Goal: Find specific page/section: Find specific page/section

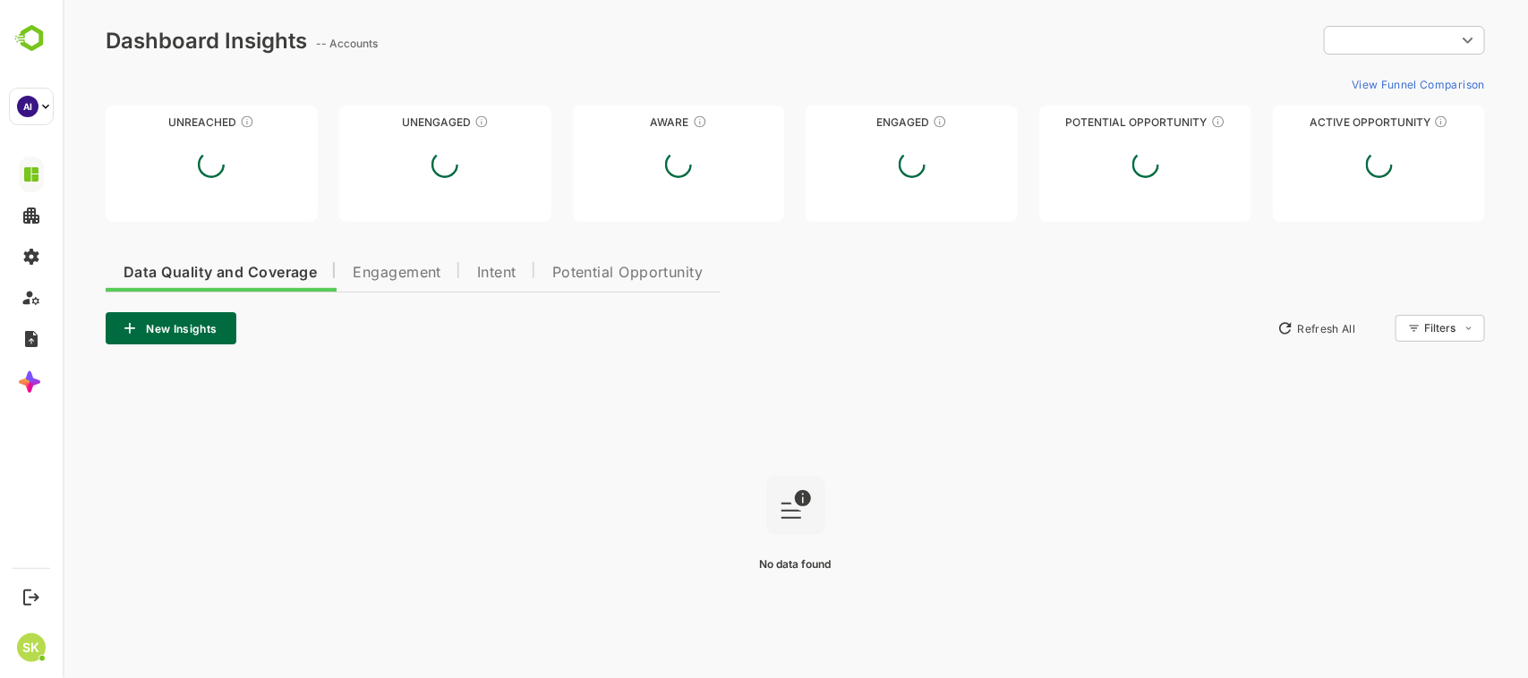
type input "**********"
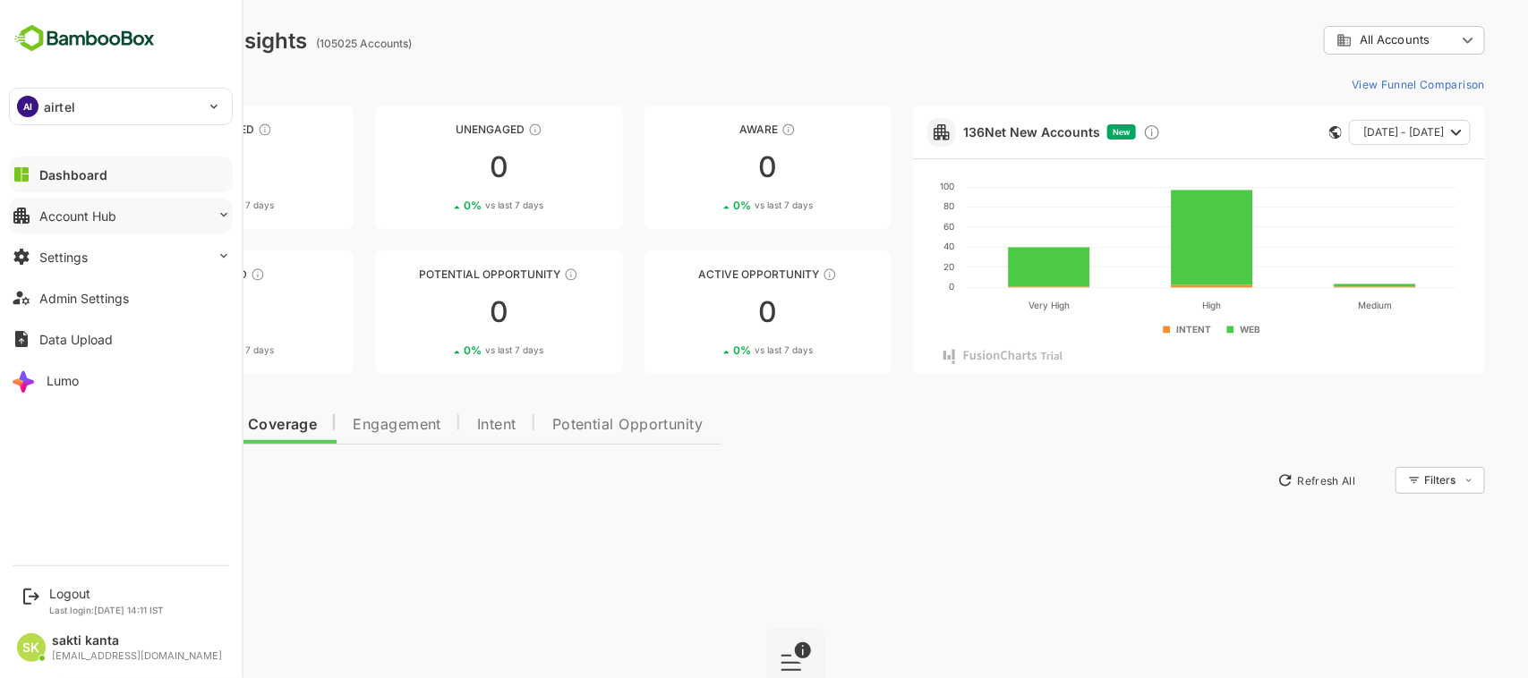
click at [99, 207] on button "Account Hub" at bounding box center [121, 216] width 224 height 36
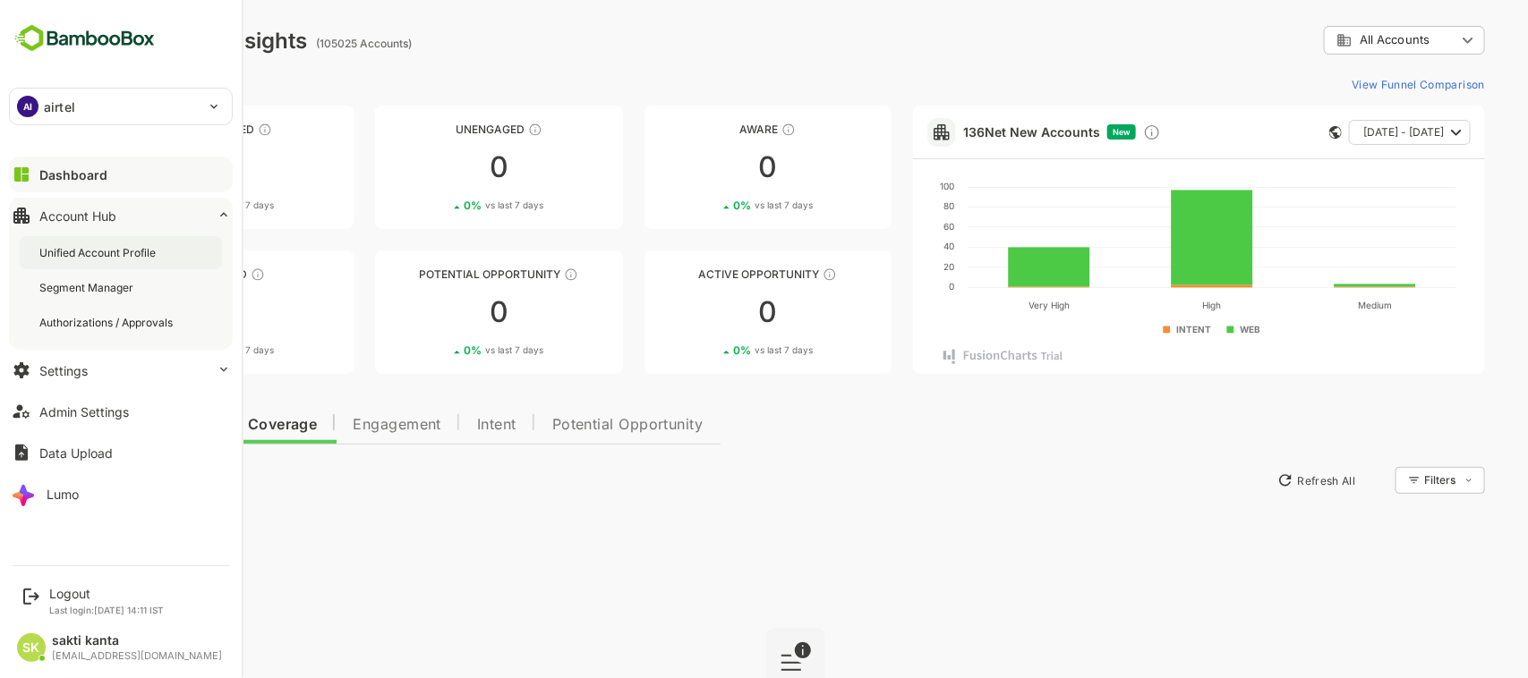
click at [104, 242] on div "Unified Account Profile" at bounding box center [121, 252] width 202 height 33
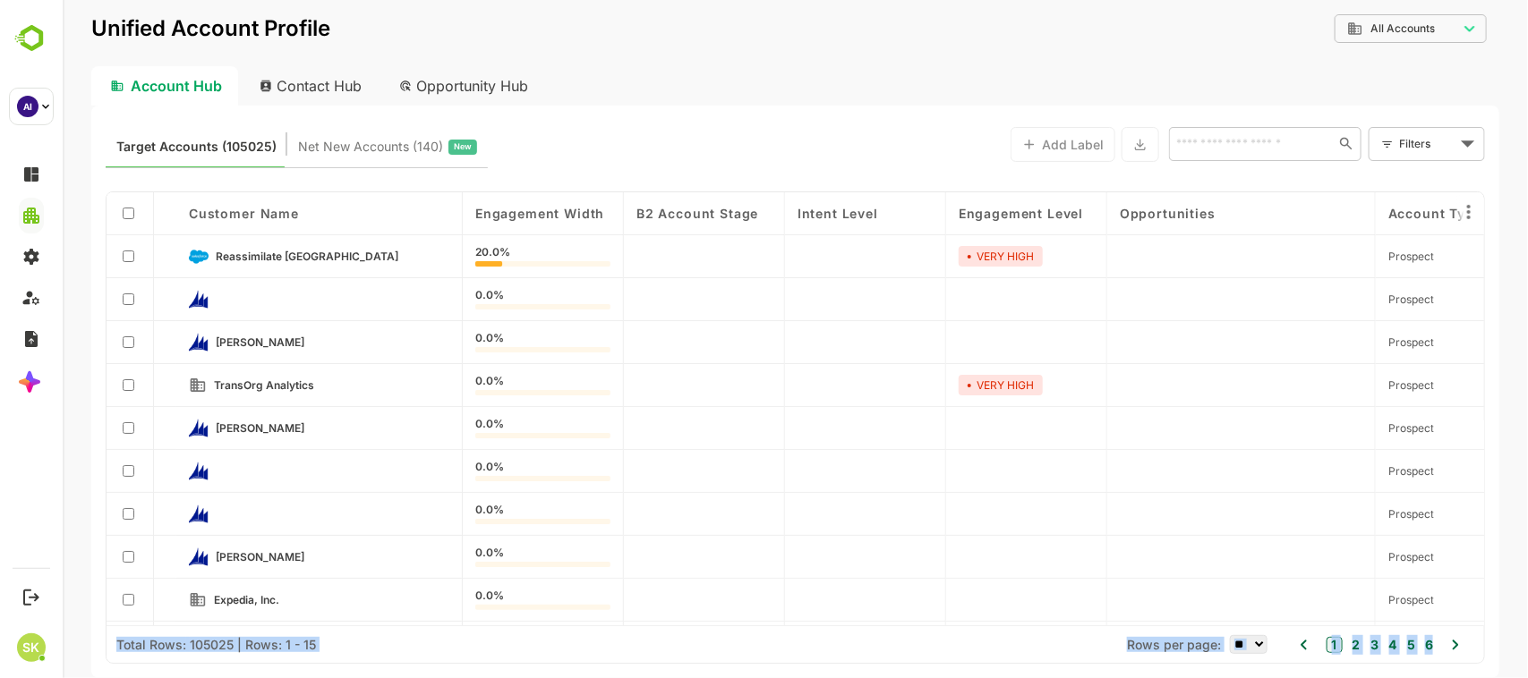
drag, startPoint x: 113, startPoint y: 632, endPoint x: 1507, endPoint y: 633, distance: 1394.6
click at [1507, 633] on div "**********" at bounding box center [794, 339] width 1465 height 678
copy div "Total Rows: 105025 | Rows: 1 - 15 Rows per page: ** ** ** *** *** **** 1 2 3 4 …"
click at [995, 557] on div at bounding box center [1025, 557] width 161 height 43
click at [1455, 644] on icon at bounding box center [1455, 645] width 6 height 10
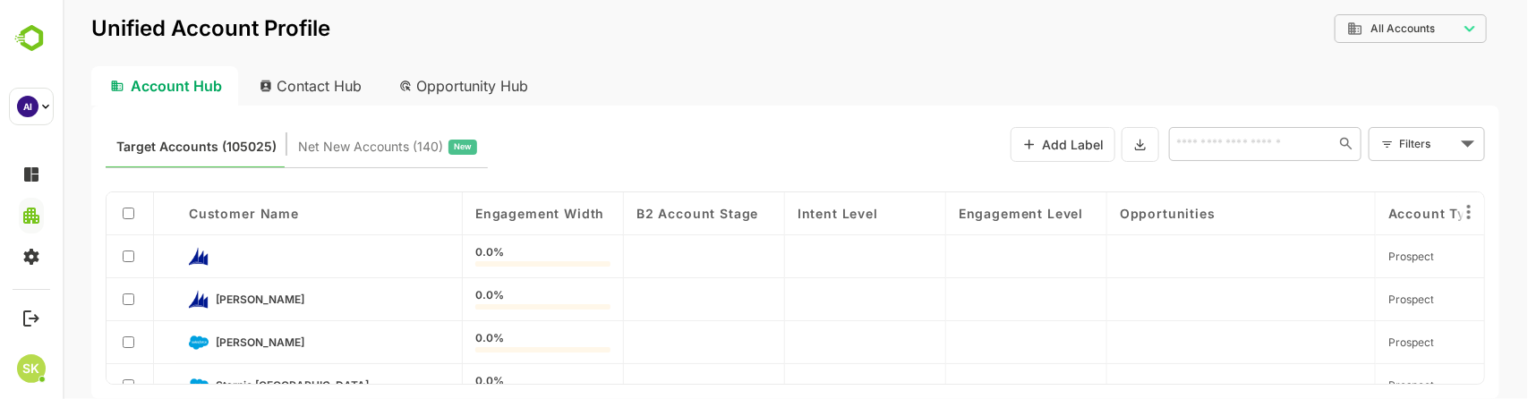
click at [695, 66] on div "Account Hub Contact Hub Opportunity Hub" at bounding box center [794, 85] width 1408 height 39
click at [314, 91] on div "Contact Hub" at bounding box center [310, 85] width 132 height 39
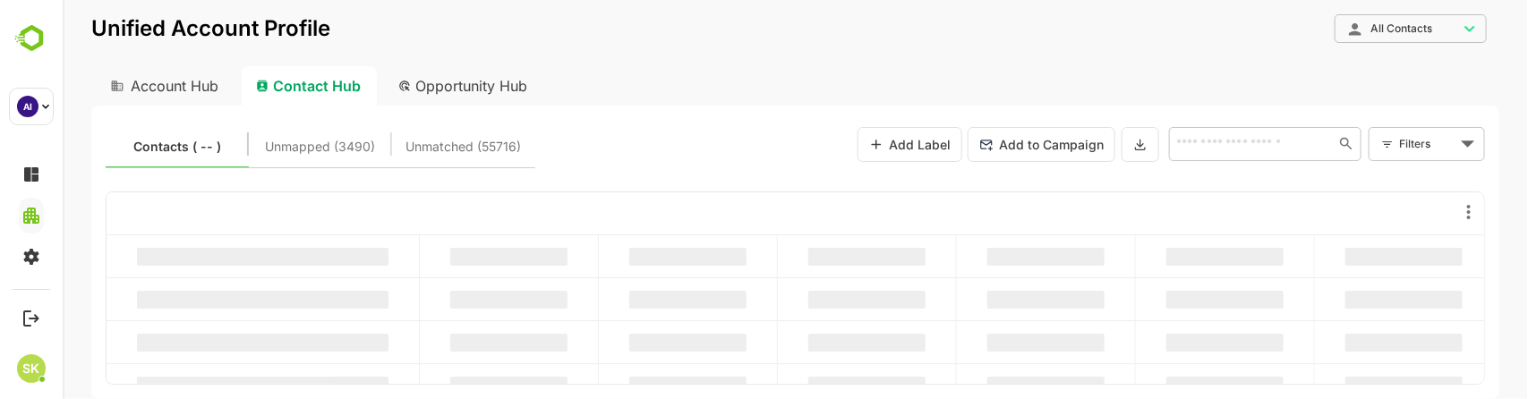
click at [179, 90] on div "Account Hub" at bounding box center [161, 85] width 143 height 39
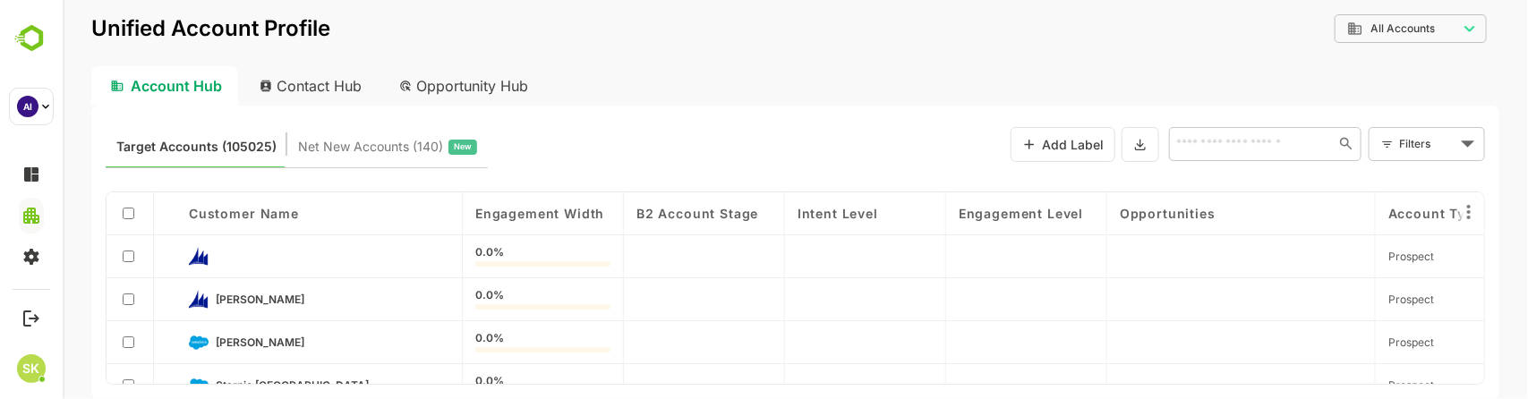
click at [359, 76] on div "Contact Hub" at bounding box center [310, 85] width 132 height 39
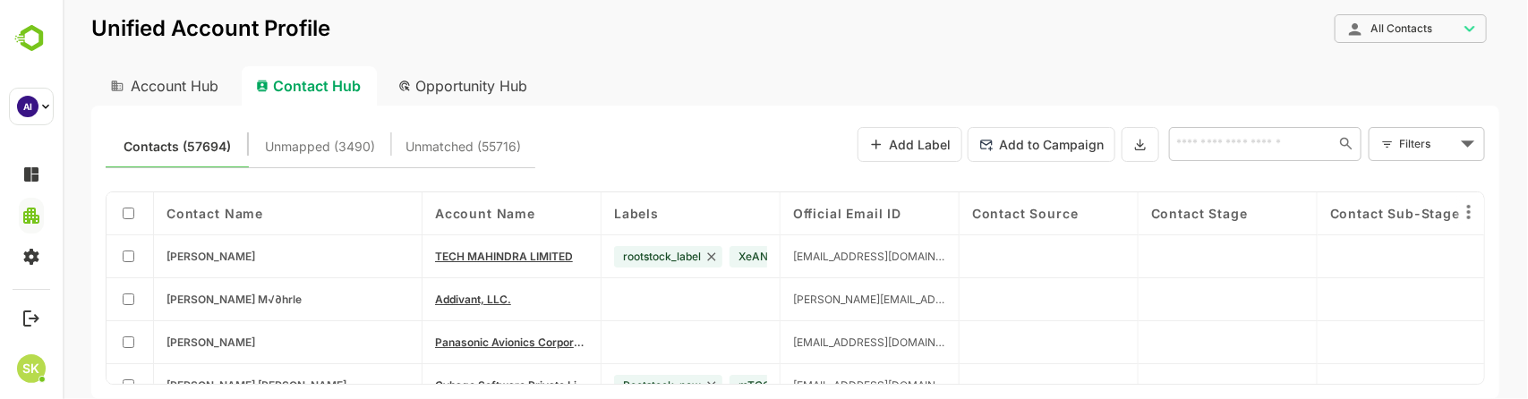
click at [433, 78] on div "Opportunity Hub" at bounding box center [462, 85] width 159 height 39
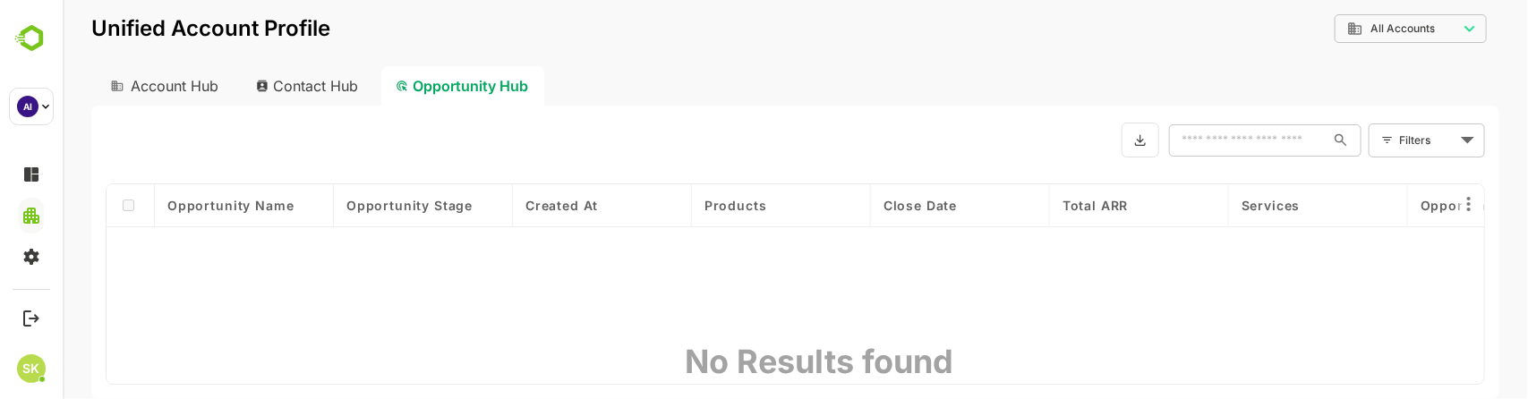
click at [166, 90] on div "Account Hub" at bounding box center [161, 85] width 143 height 39
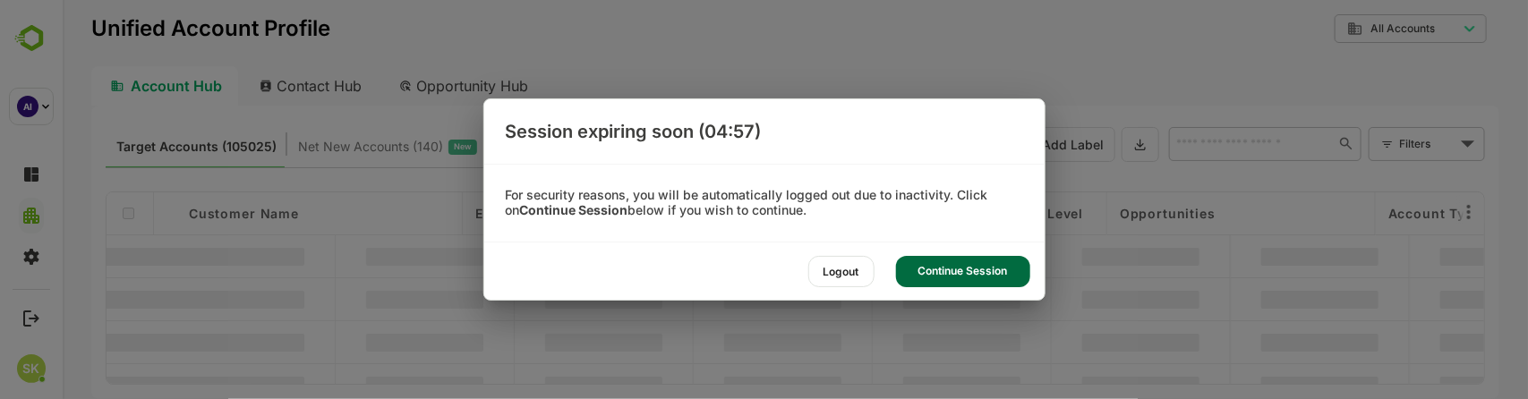
click at [987, 275] on div "Continue Session" at bounding box center [963, 271] width 134 height 31
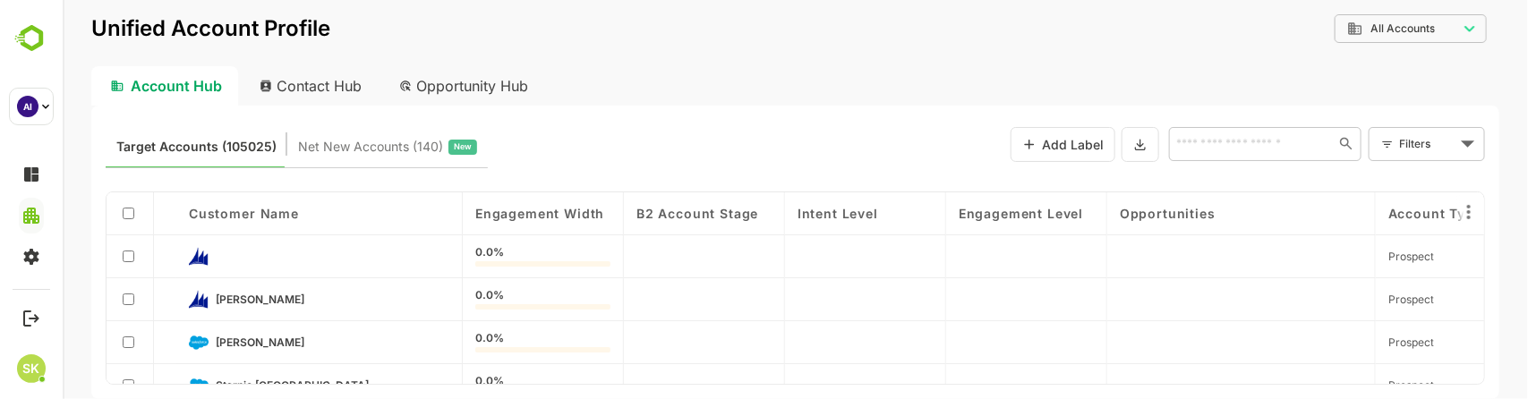
click at [887, 140] on div "Target Accounts (105025) Net New Accounts ( 140 ) New Add Label ​ Filters ​" at bounding box center [794, 144] width 1379 height 48
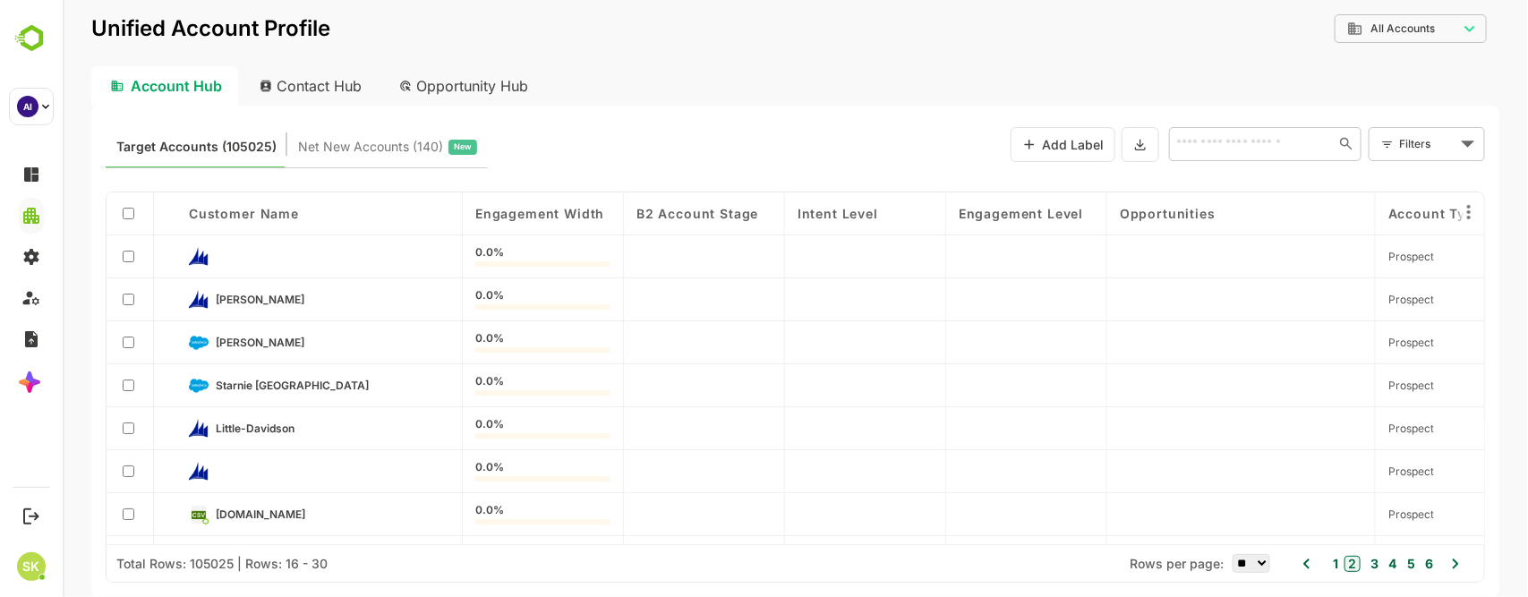
click at [313, 82] on div "Contact Hub" at bounding box center [310, 85] width 132 height 39
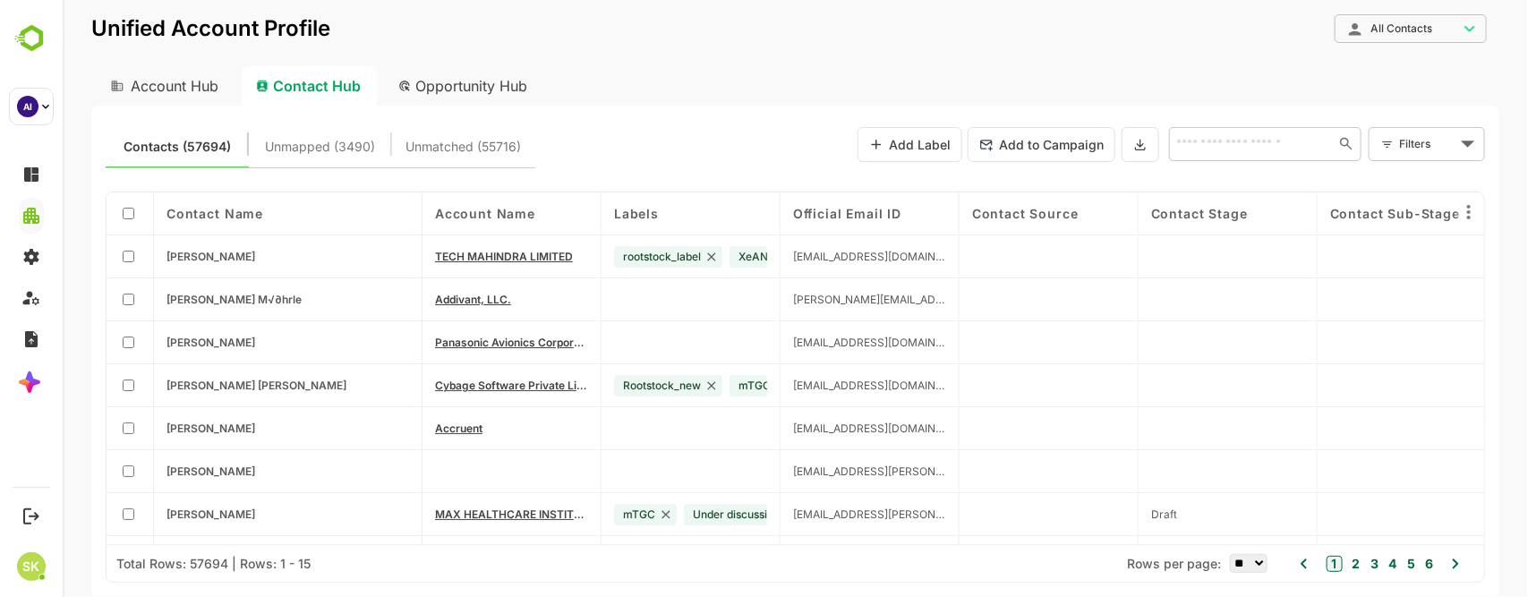
click at [461, 82] on div "Opportunity Hub" at bounding box center [462, 85] width 159 height 39
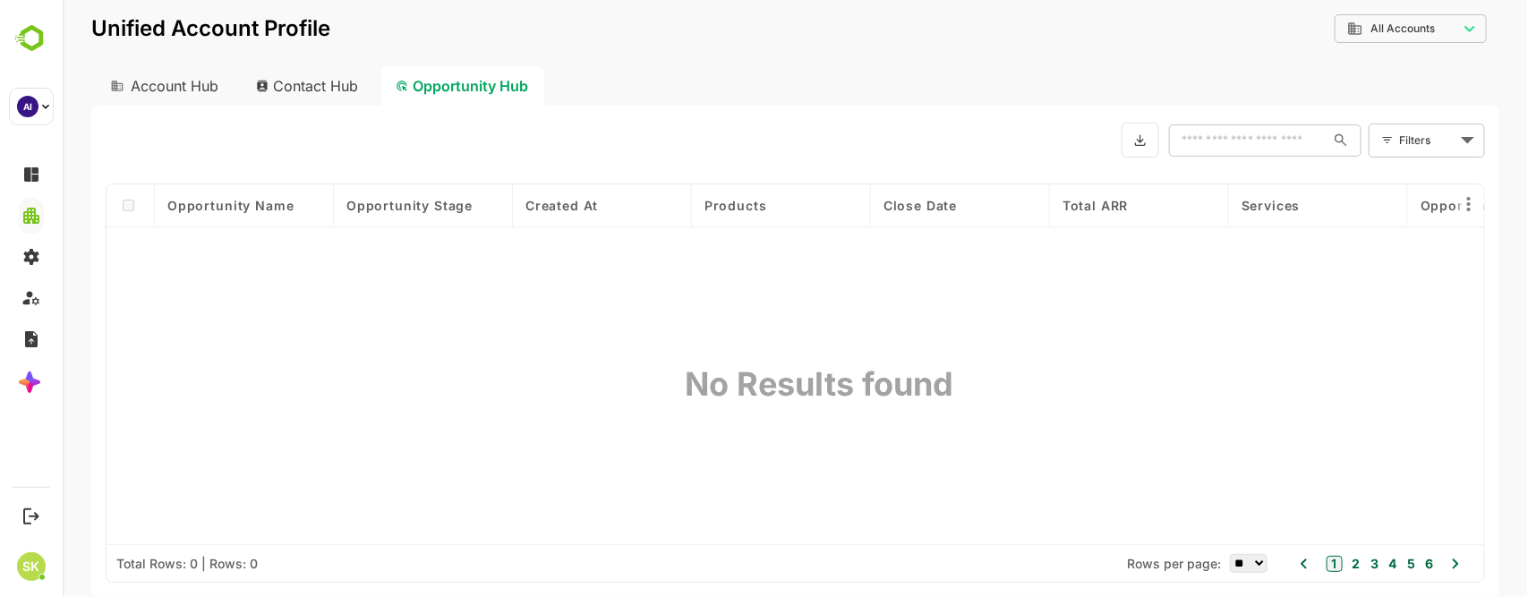
click at [192, 85] on div "Account Hub" at bounding box center [161, 85] width 143 height 39
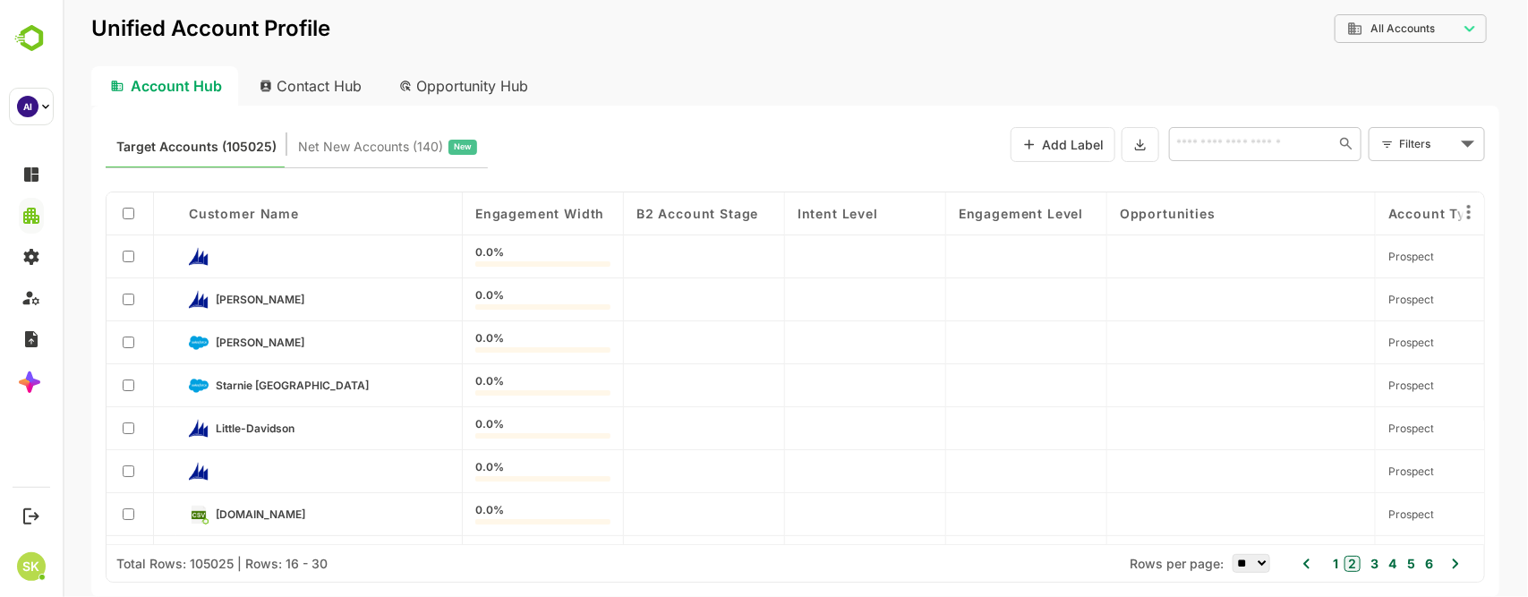
click at [178, 81] on div "Account Hub" at bounding box center [163, 85] width 147 height 39
click at [339, 77] on div "Contact Hub" at bounding box center [310, 85] width 132 height 39
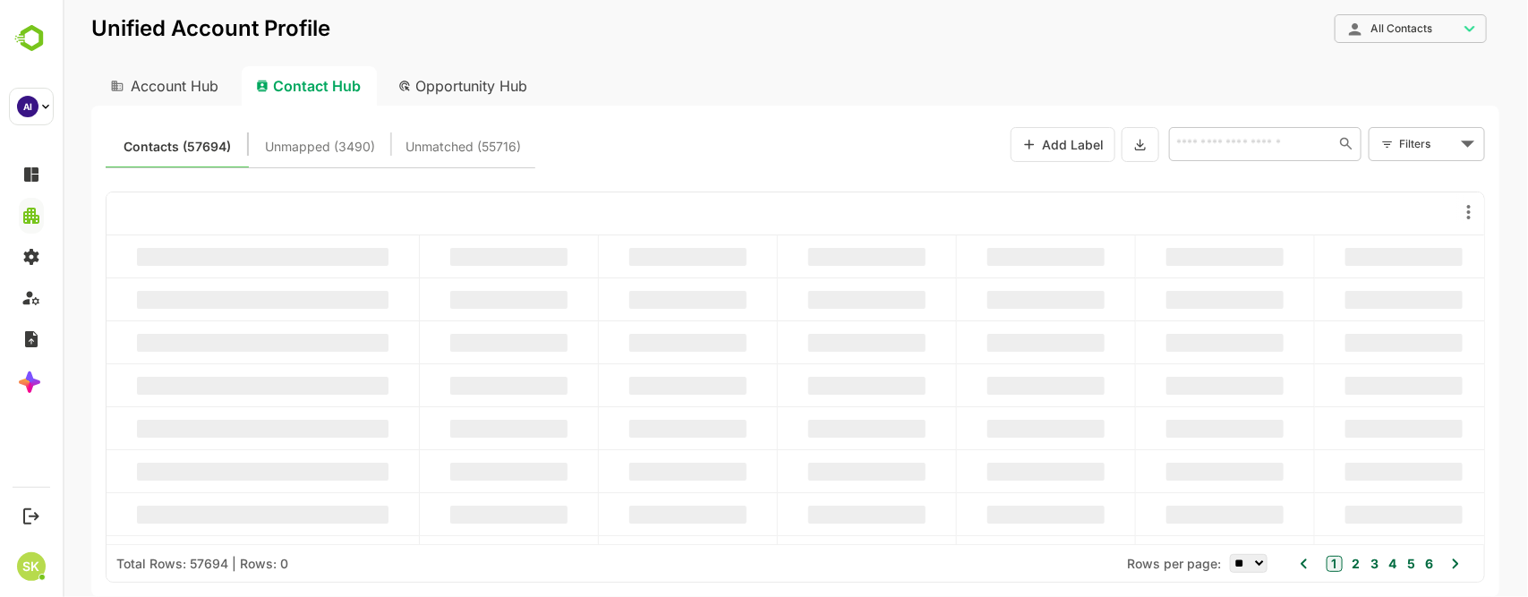
click at [183, 81] on div "Account Hub" at bounding box center [161, 85] width 143 height 39
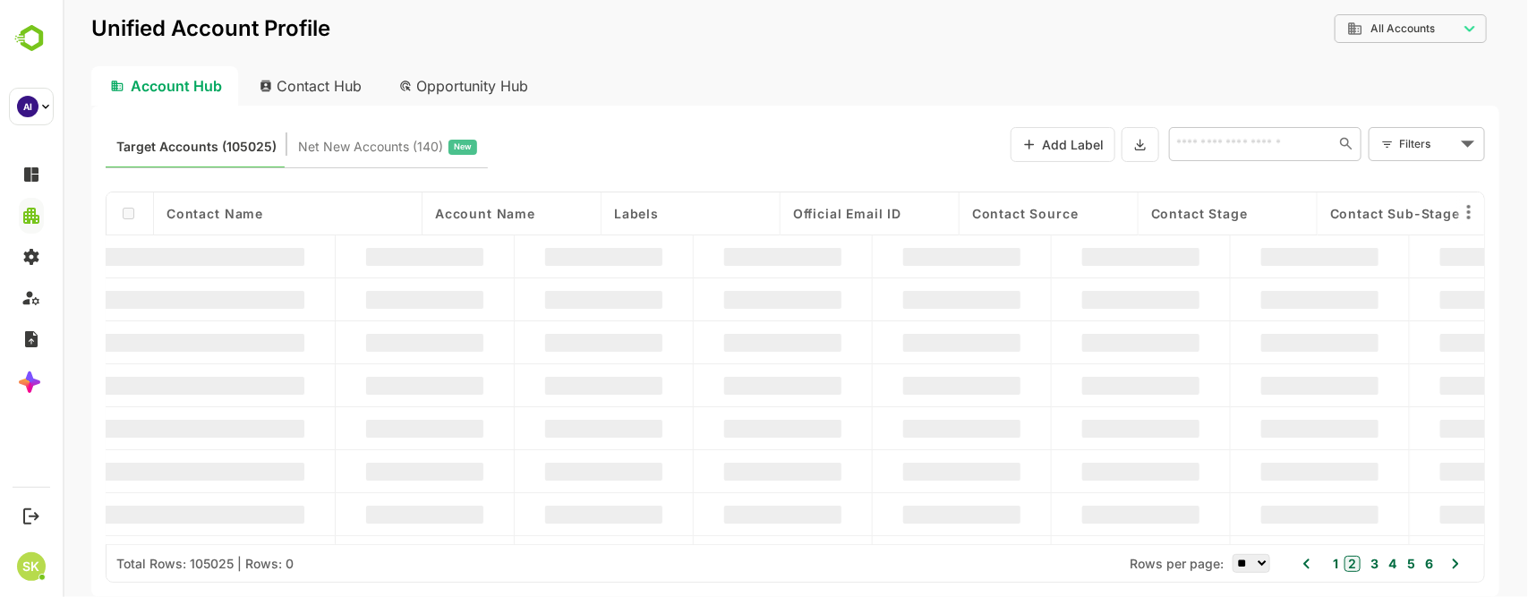
type input "**********"
click at [636, 46] on div "**********" at bounding box center [794, 40] width 1408 height 52
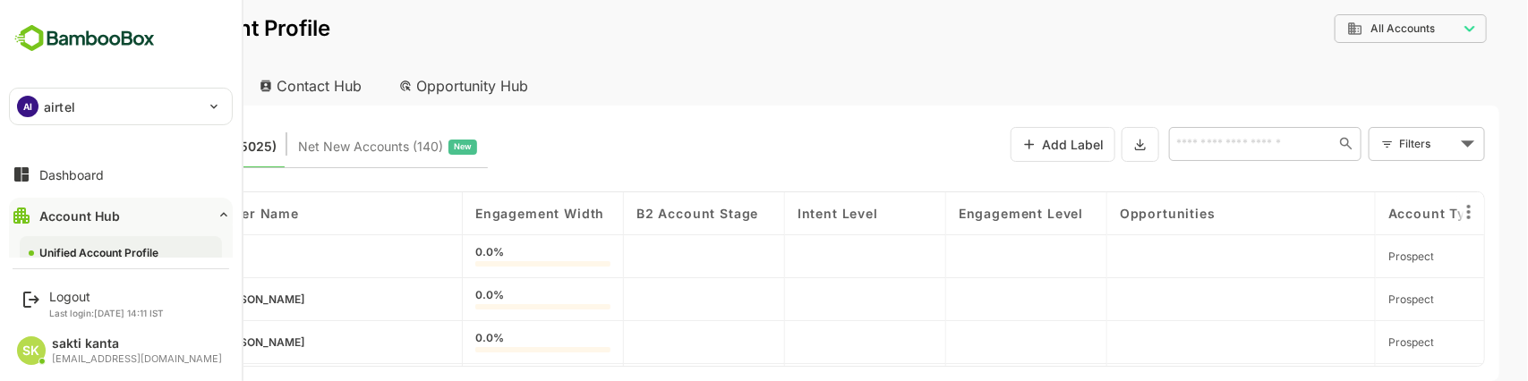
click at [96, 43] on img at bounding box center [84, 38] width 151 height 34
click at [148, 105] on div "AI airtel" at bounding box center [110, 107] width 201 height 36
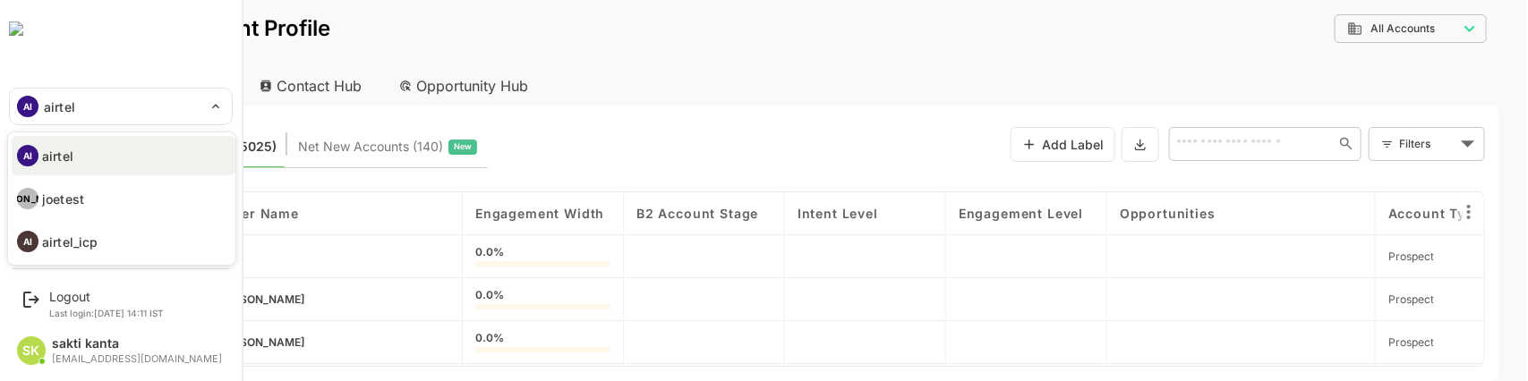
click at [215, 105] on div at bounding box center [764, 190] width 1528 height 381
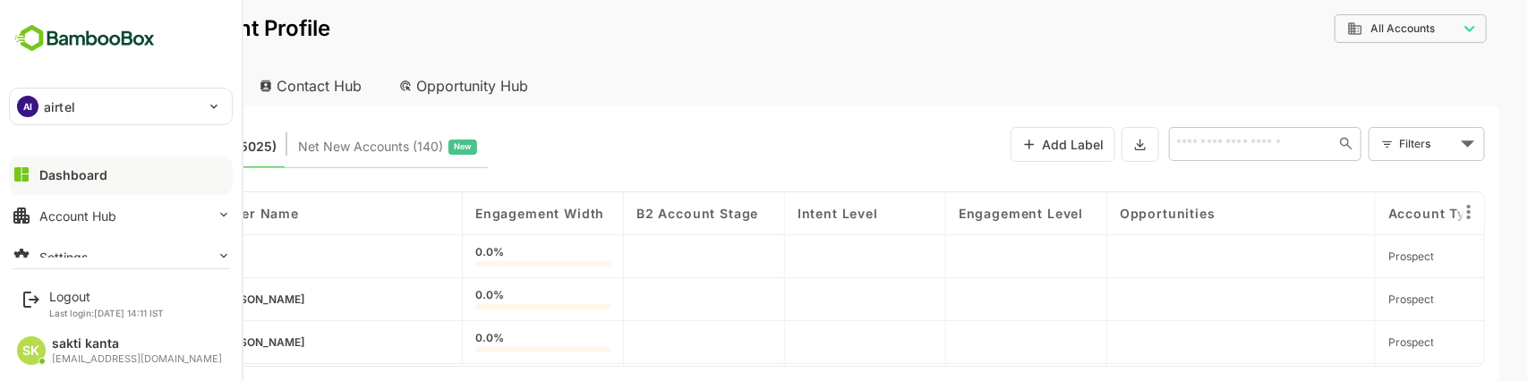
click at [197, 110] on div "AI airtel" at bounding box center [110, 107] width 201 height 36
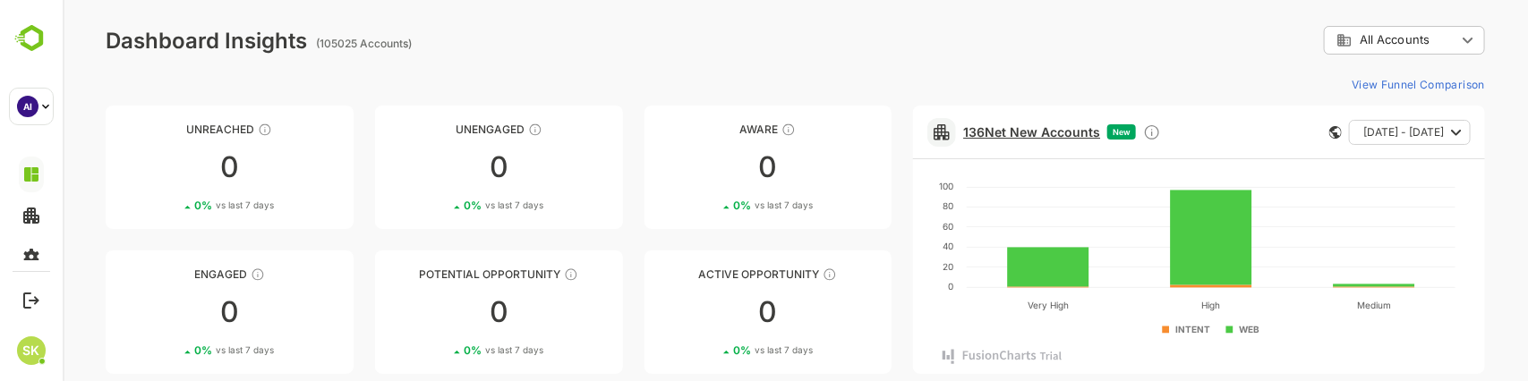
click at [995, 130] on link "136 Net New Accounts" at bounding box center [1030, 131] width 137 height 15
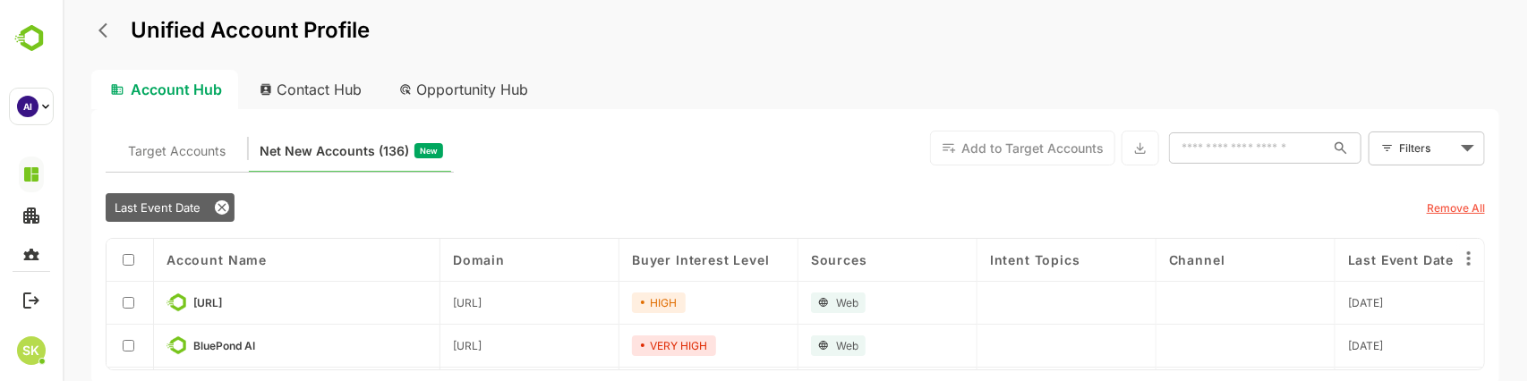
click at [98, 32] on icon "back" at bounding box center [107, 30] width 18 height 18
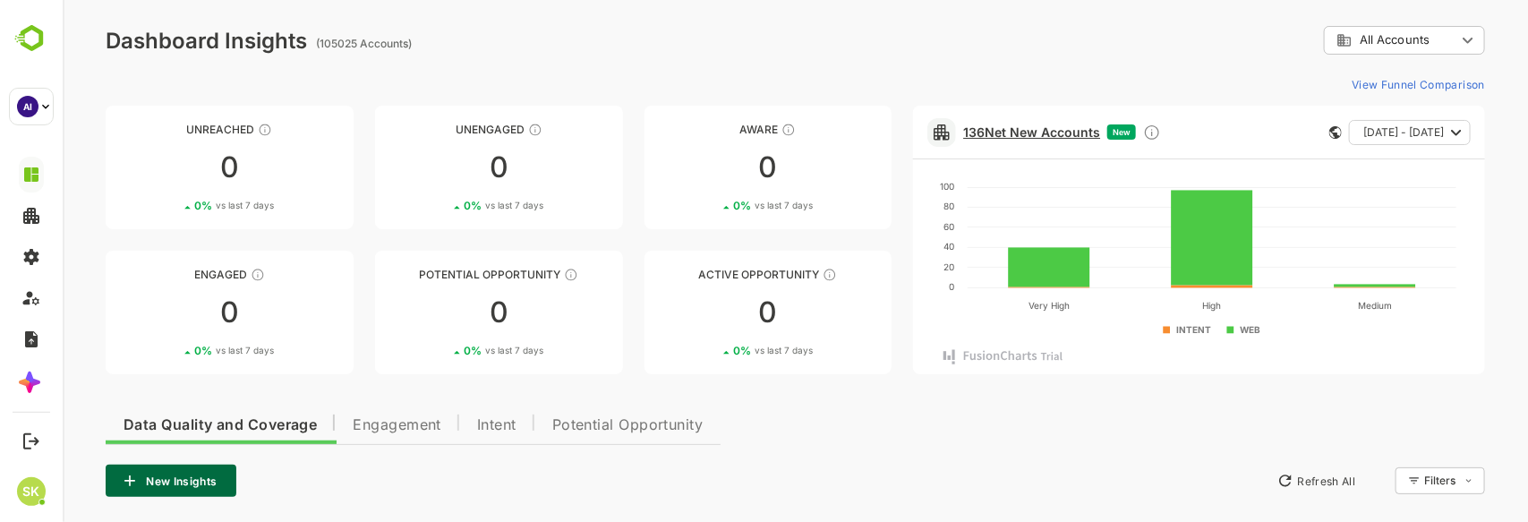
click at [1012, 130] on link "136 Net New Accounts" at bounding box center [1030, 131] width 137 height 15
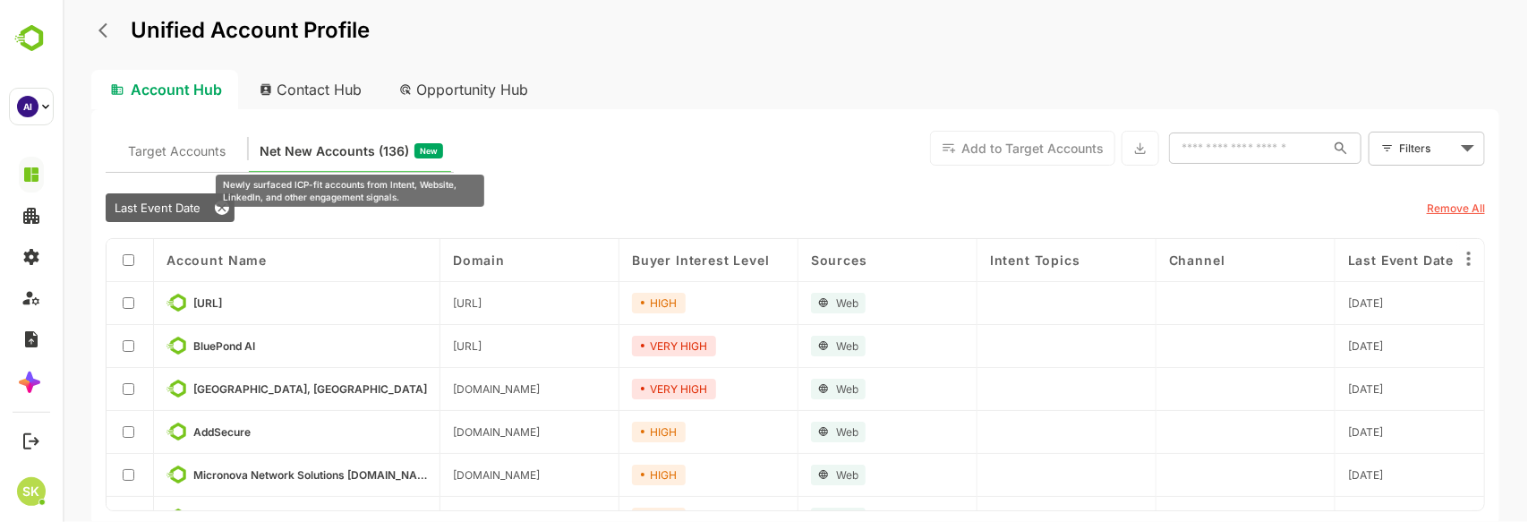
click at [221, 208] on icon at bounding box center [222, 208] width 8 height 8
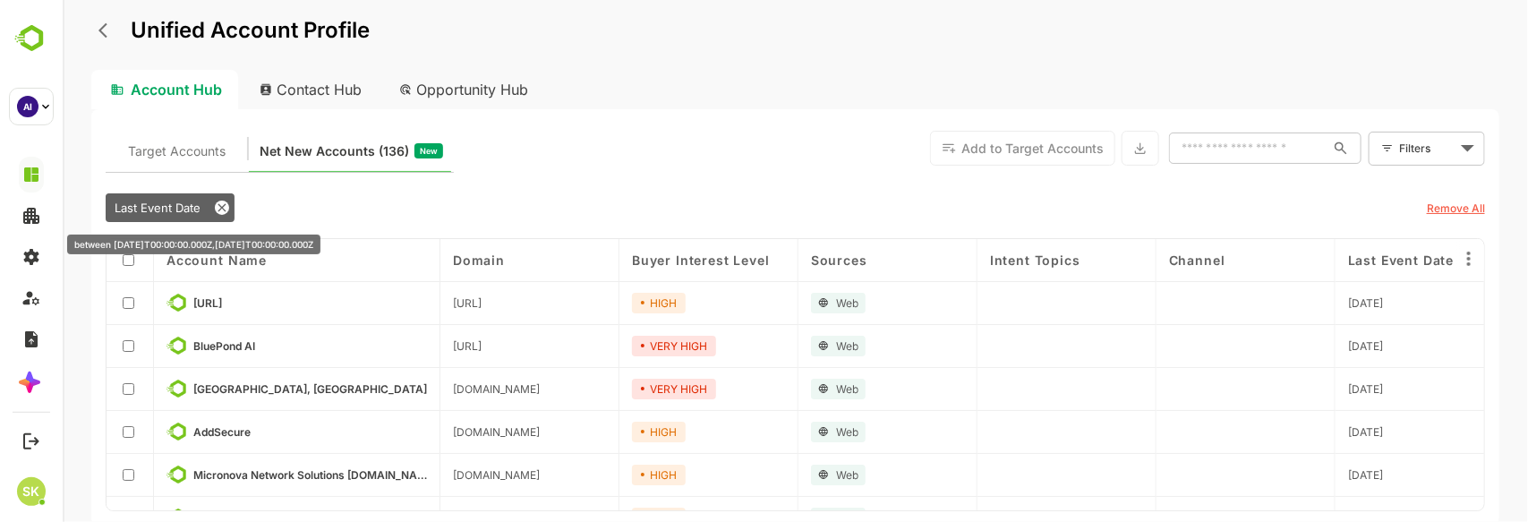
click at [221, 202] on icon at bounding box center [221, 208] width 14 height 14
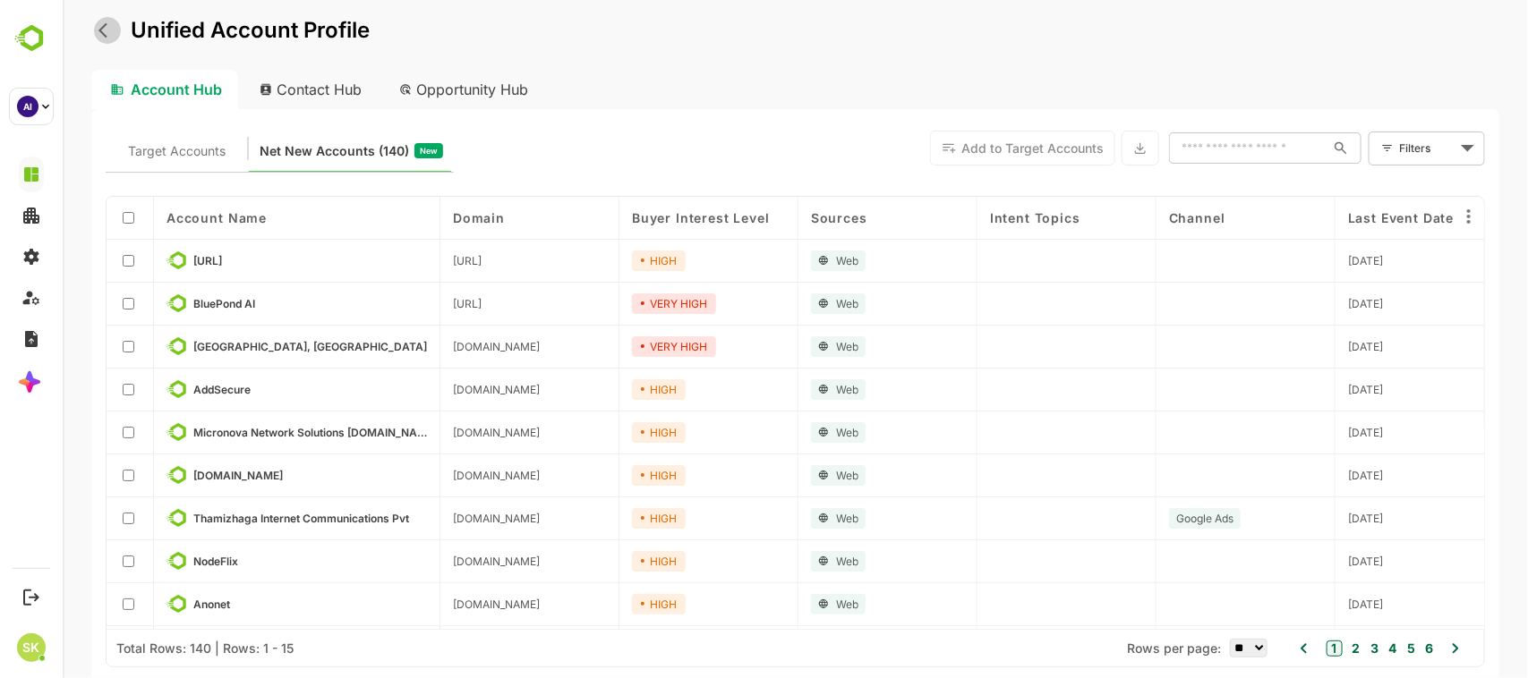
click at [100, 37] on icon "back" at bounding box center [107, 30] width 18 height 18
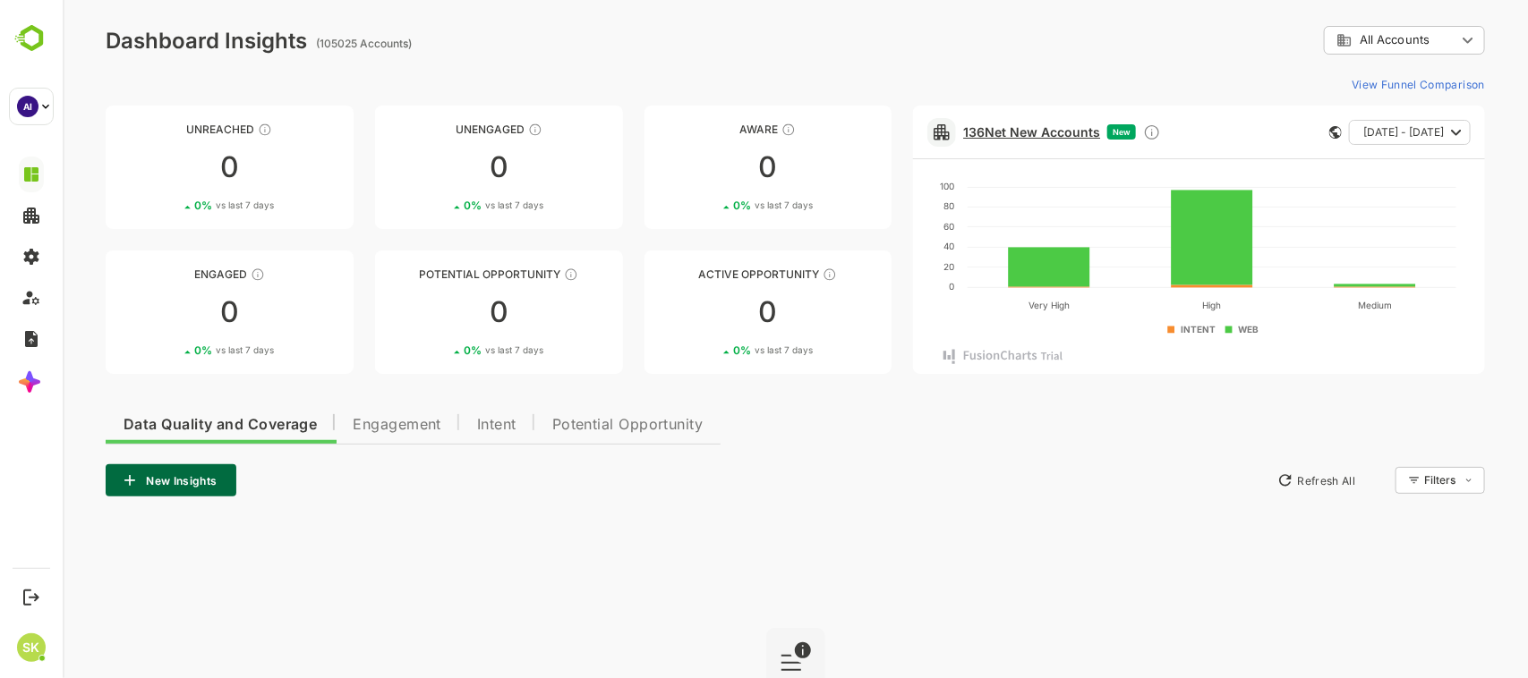
click at [1042, 130] on link "136 Net New Accounts" at bounding box center [1030, 131] width 137 height 15
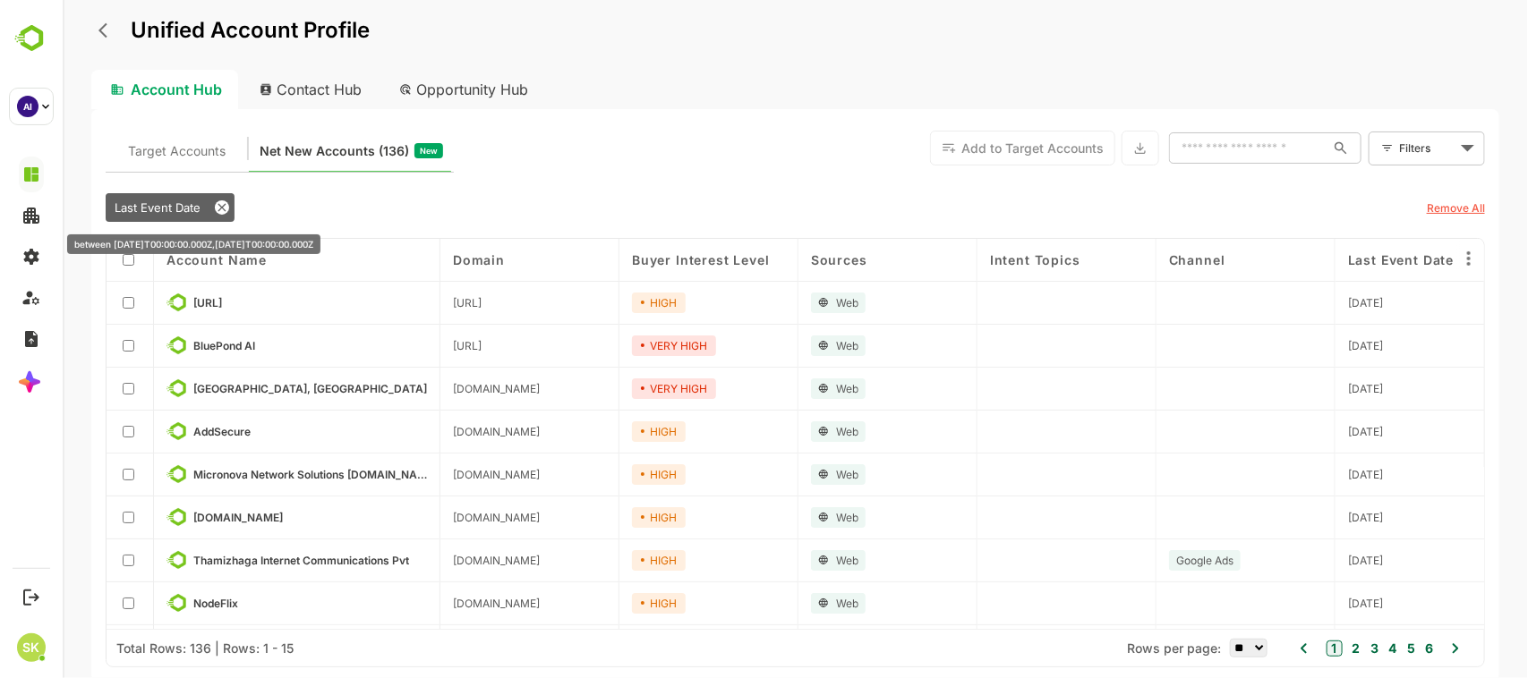
click at [226, 204] on icon at bounding box center [221, 208] width 14 height 14
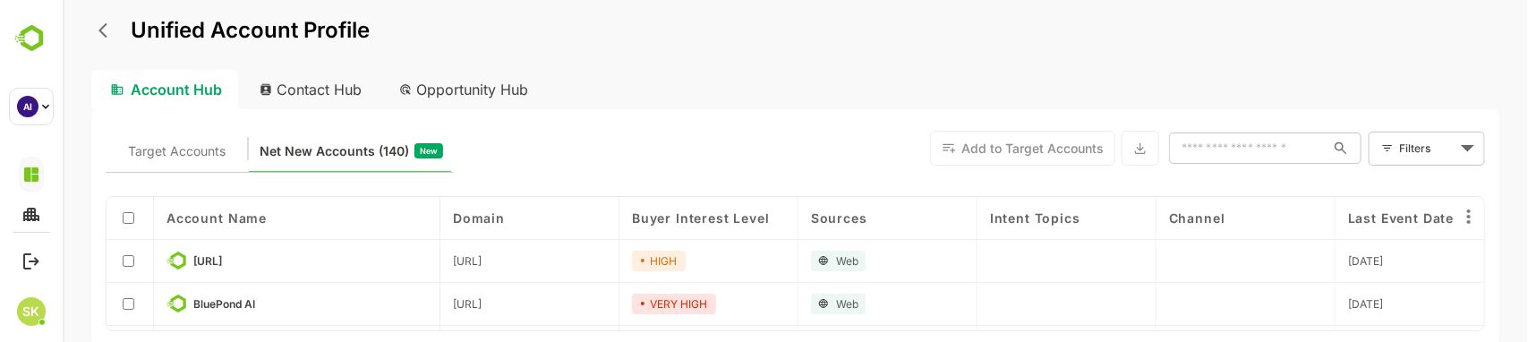
click at [339, 85] on div "Contact Hub" at bounding box center [310, 89] width 132 height 39
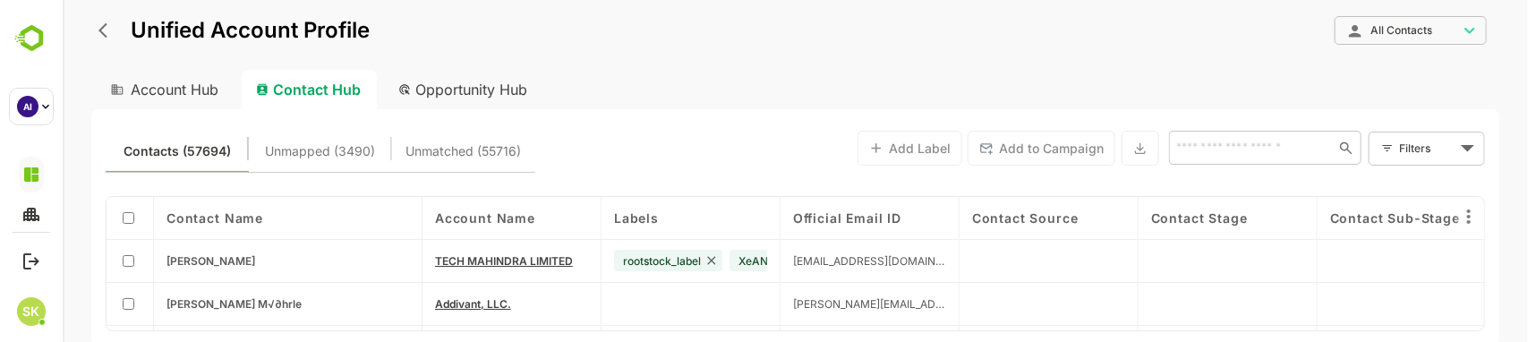
click at [461, 85] on div "Opportunity Hub" at bounding box center [462, 89] width 159 height 39
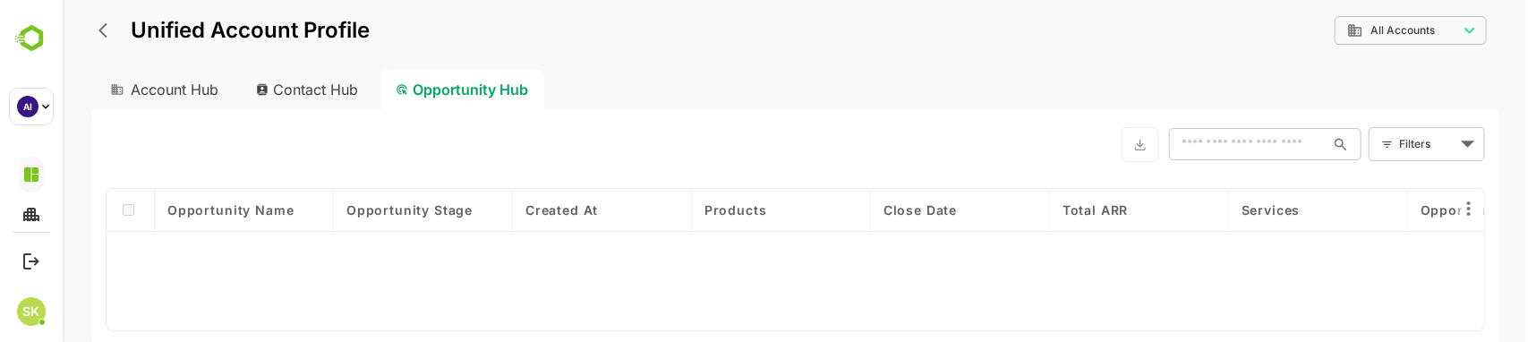
click at [166, 90] on div "Account Hub" at bounding box center [161, 89] width 143 height 39
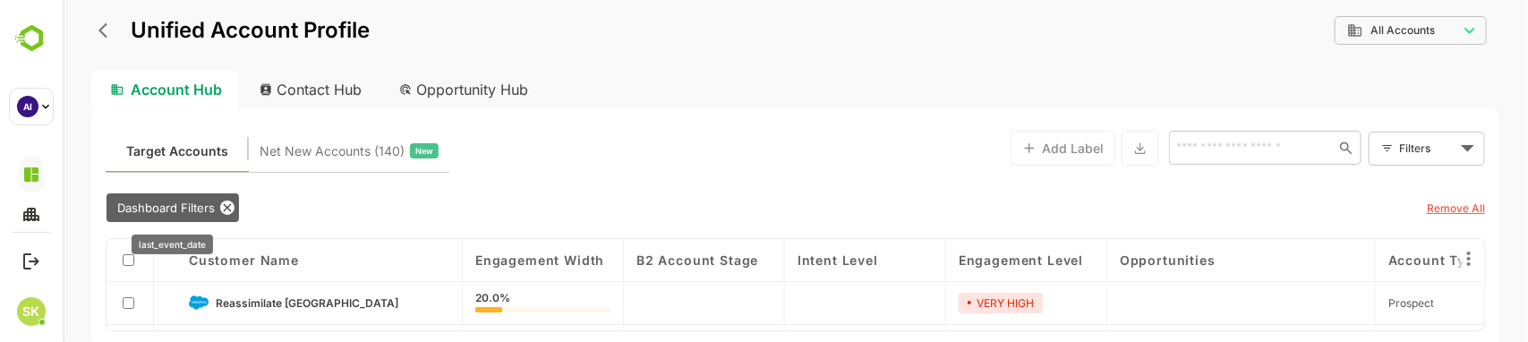
click at [228, 203] on icon at bounding box center [226, 208] width 14 height 14
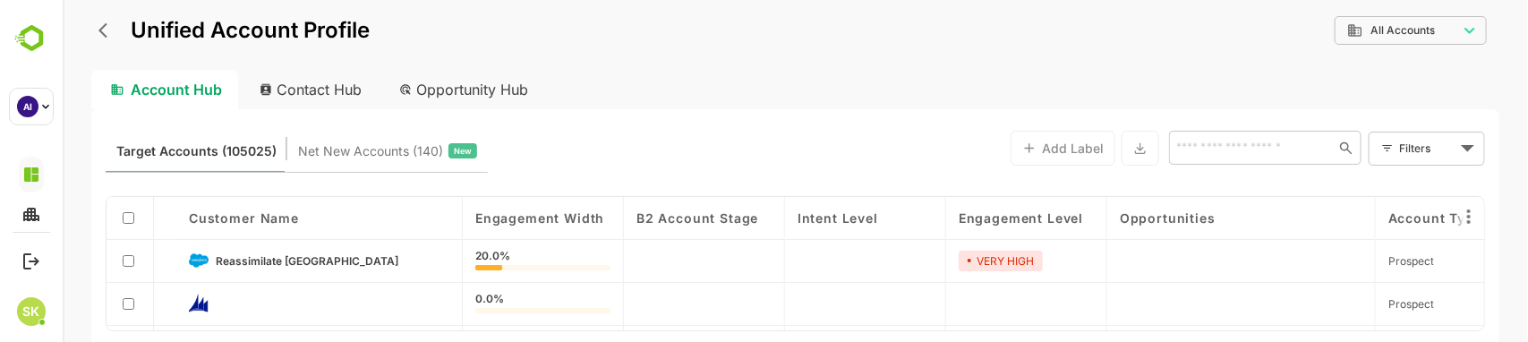
click at [303, 96] on div "Contact Hub" at bounding box center [310, 89] width 132 height 39
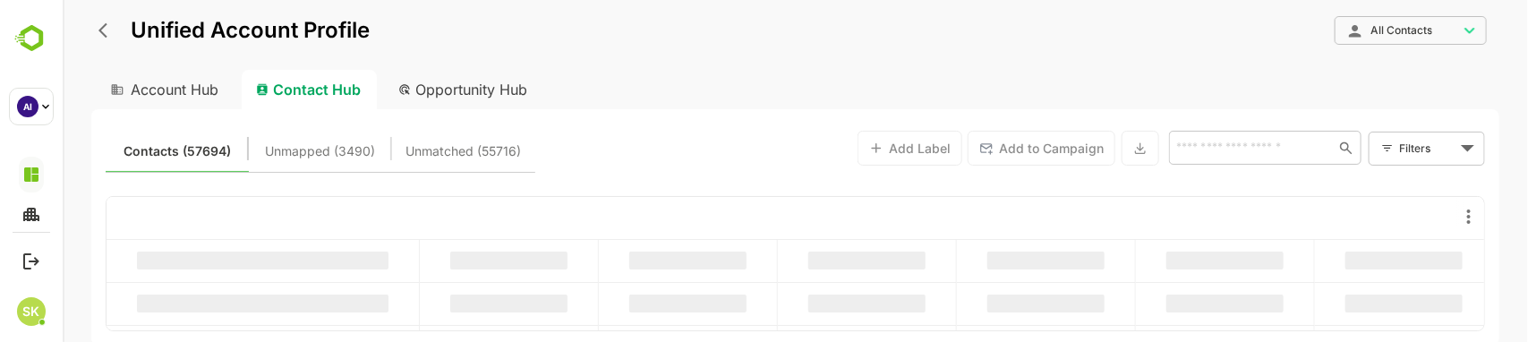
click at [435, 94] on div "Opportunity Hub" at bounding box center [462, 89] width 159 height 39
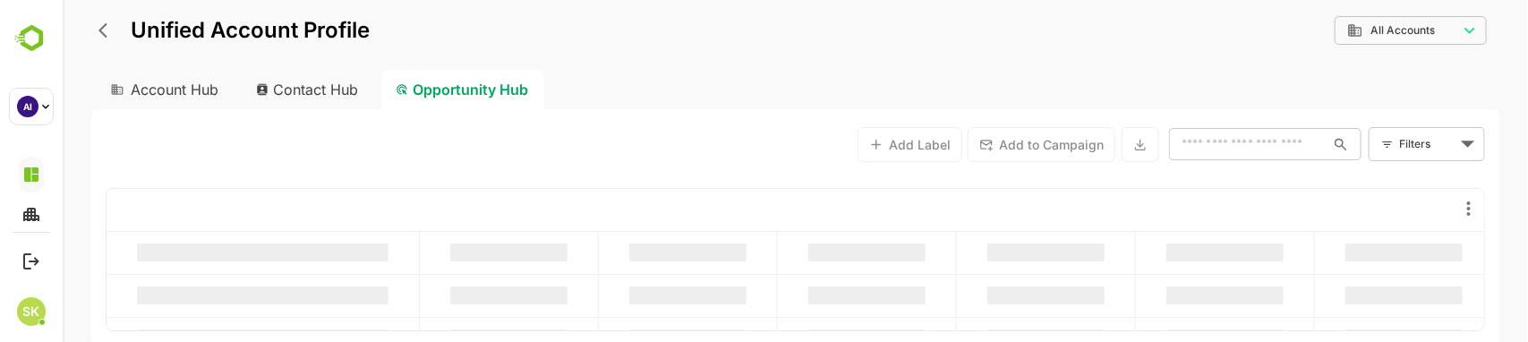
type input "**********"
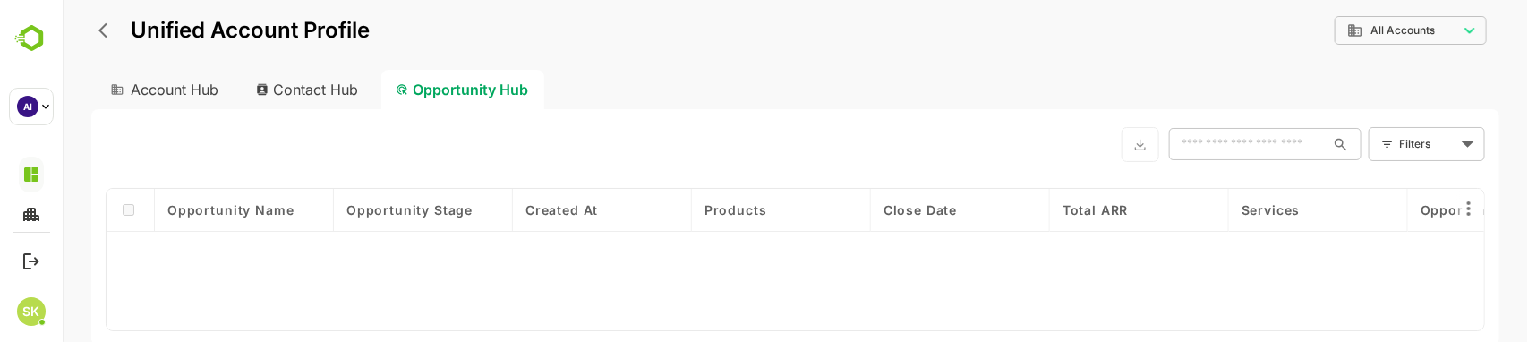
click at [192, 87] on div "Account Hub" at bounding box center [161, 89] width 143 height 39
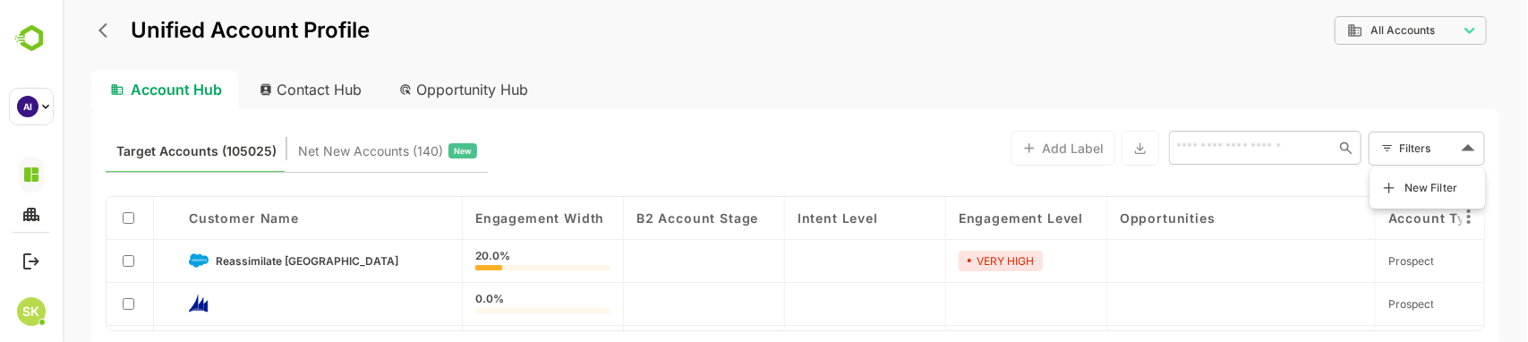
click at [1432, 149] on body "**********" at bounding box center [794, 171] width 1465 height 342
click at [1432, 149] on div at bounding box center [794, 171] width 1465 height 342
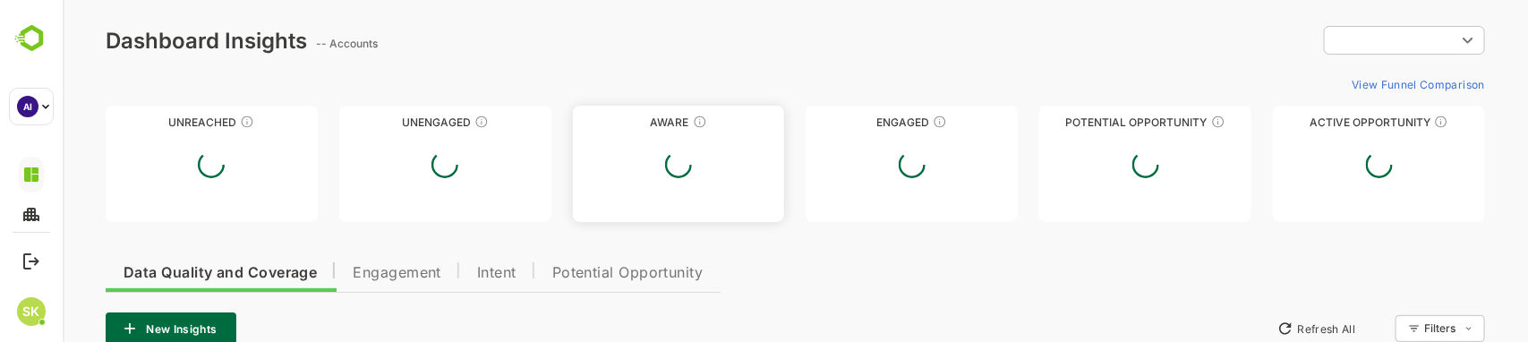
type input "**********"
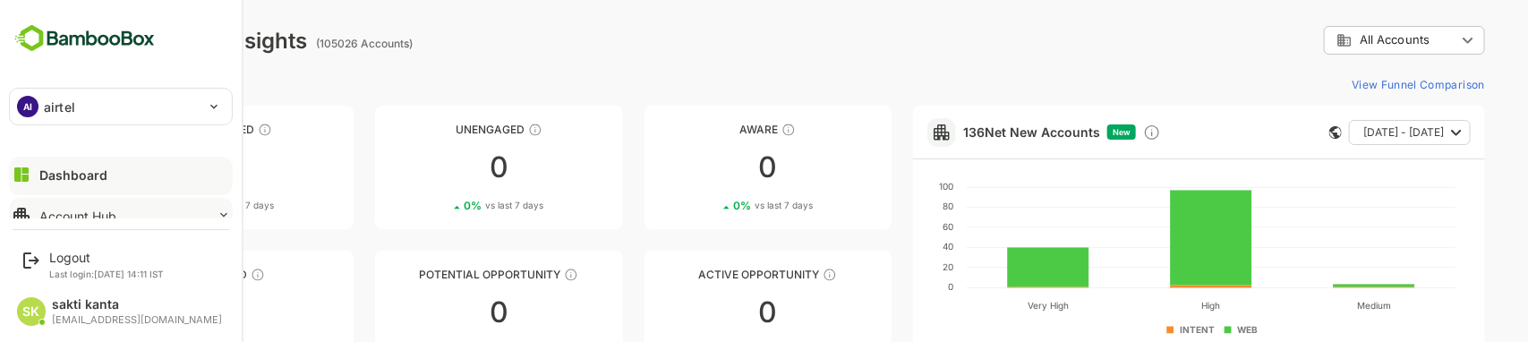
click at [141, 209] on button "Account Hub" at bounding box center [121, 216] width 224 height 36
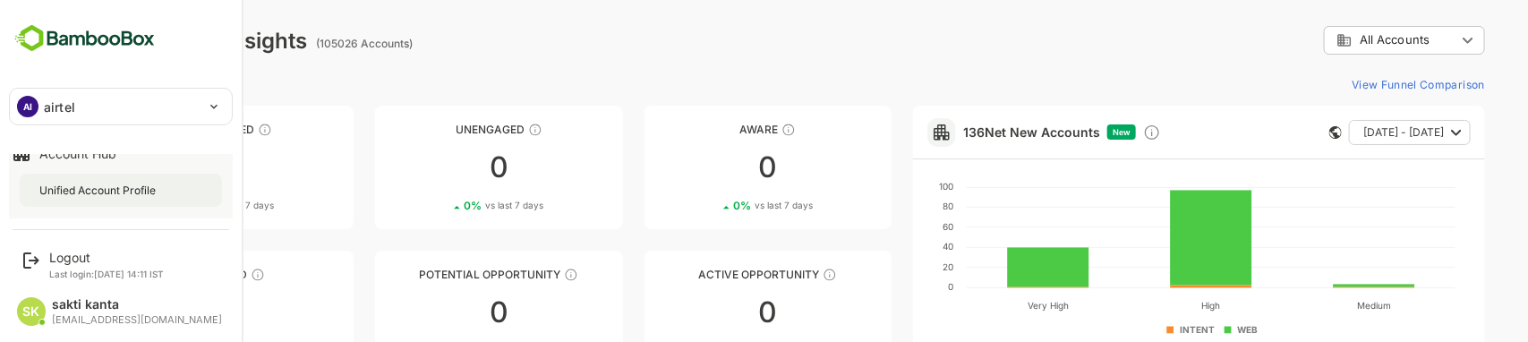
click at [128, 189] on div "Unified Account Profile" at bounding box center [99, 190] width 120 height 15
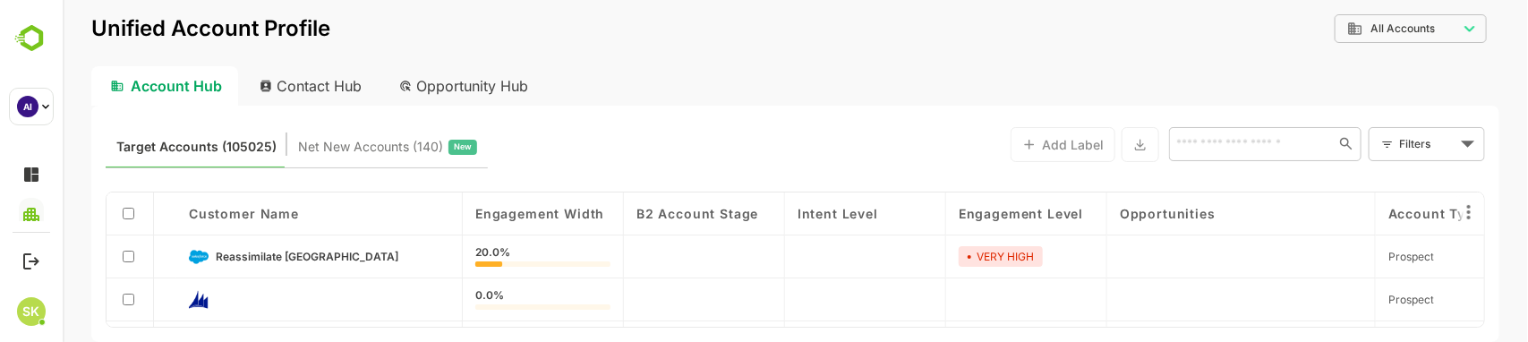
click at [326, 81] on div "Contact Hub" at bounding box center [310, 85] width 132 height 39
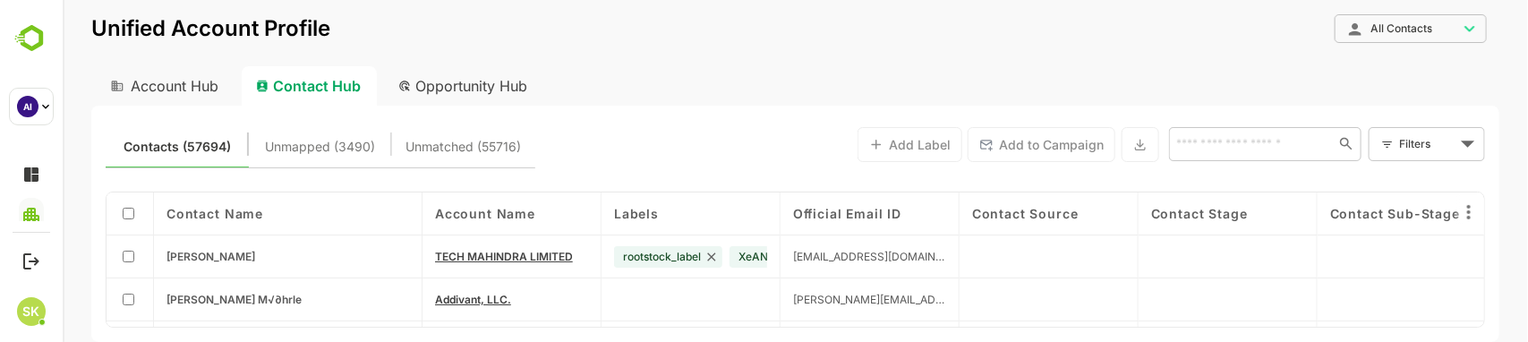
click at [435, 77] on div "Opportunity Hub" at bounding box center [462, 85] width 159 height 39
type input "**********"
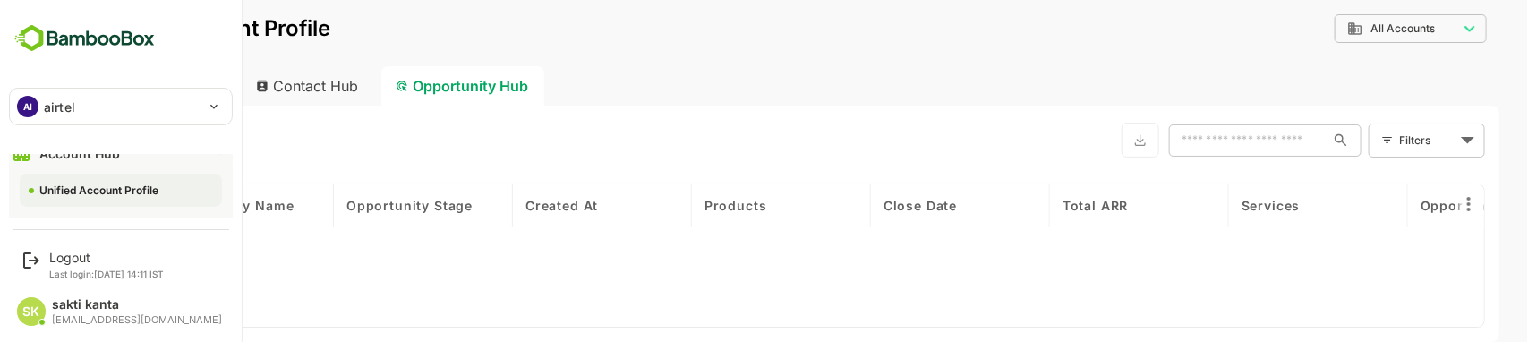
click at [29, 29] on img at bounding box center [84, 38] width 151 height 34
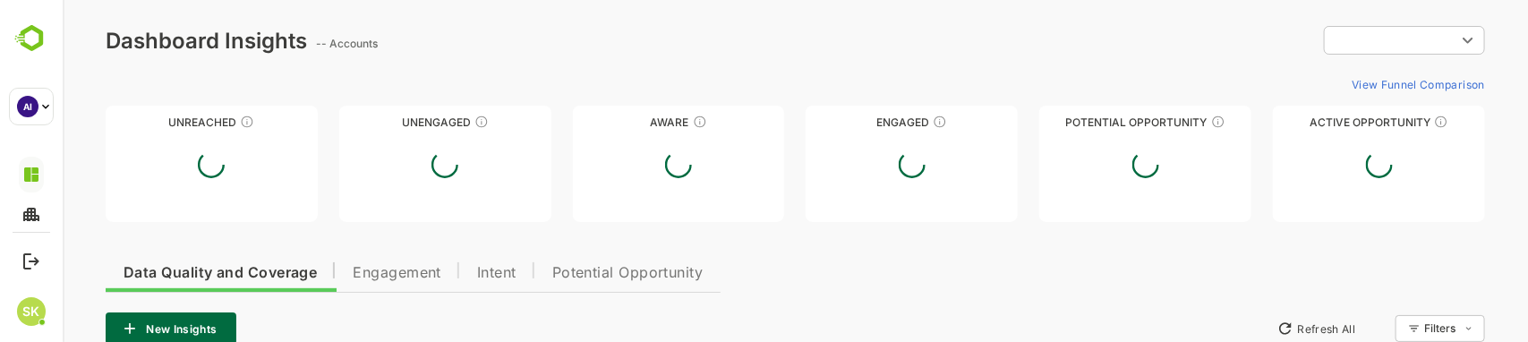
type input "**********"
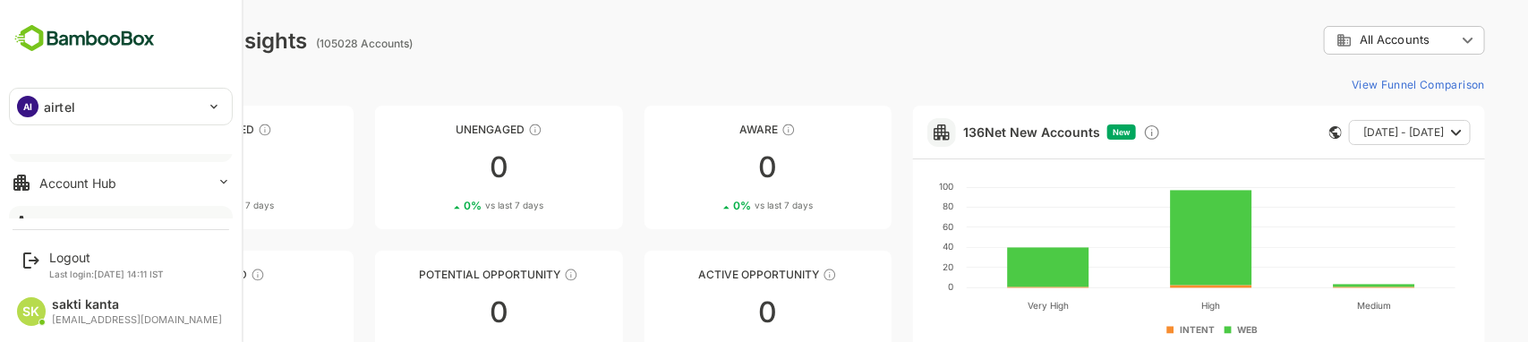
scroll to position [30, 0]
click at [166, 186] on button "Account Hub" at bounding box center [121, 186] width 224 height 36
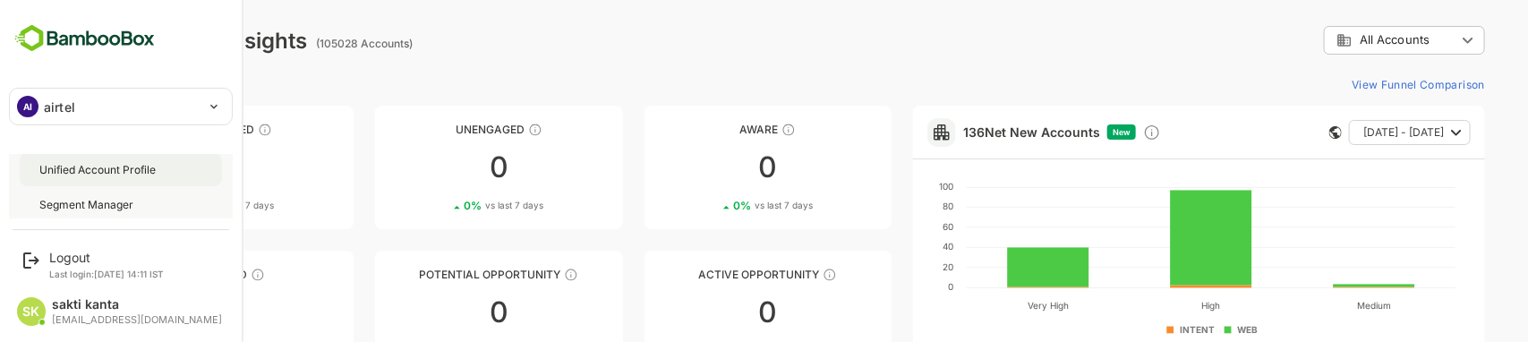
click at [131, 167] on div "Unified Account Profile" at bounding box center [99, 169] width 120 height 15
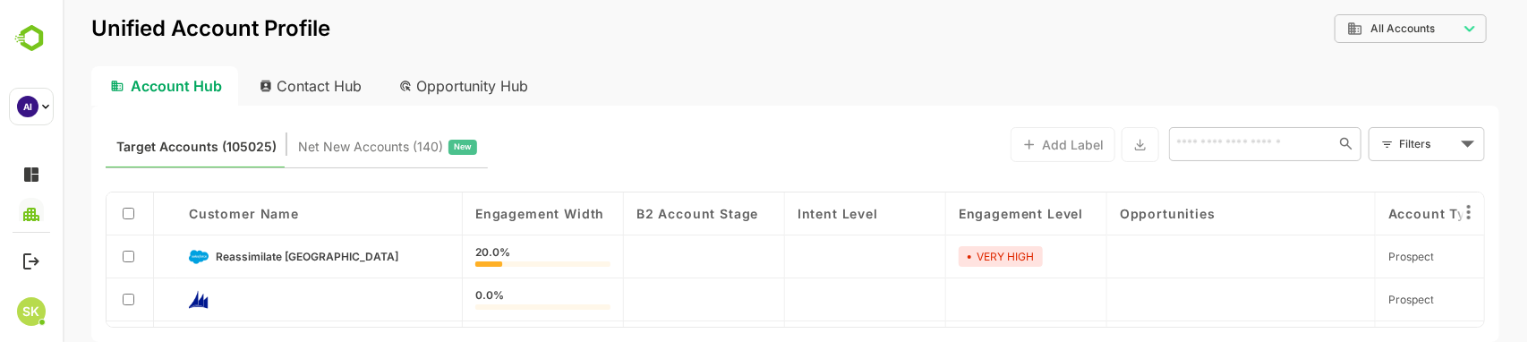
click at [323, 82] on div "Contact Hub" at bounding box center [310, 85] width 132 height 39
type input "**********"
